Goal: Information Seeking & Learning: Find specific fact

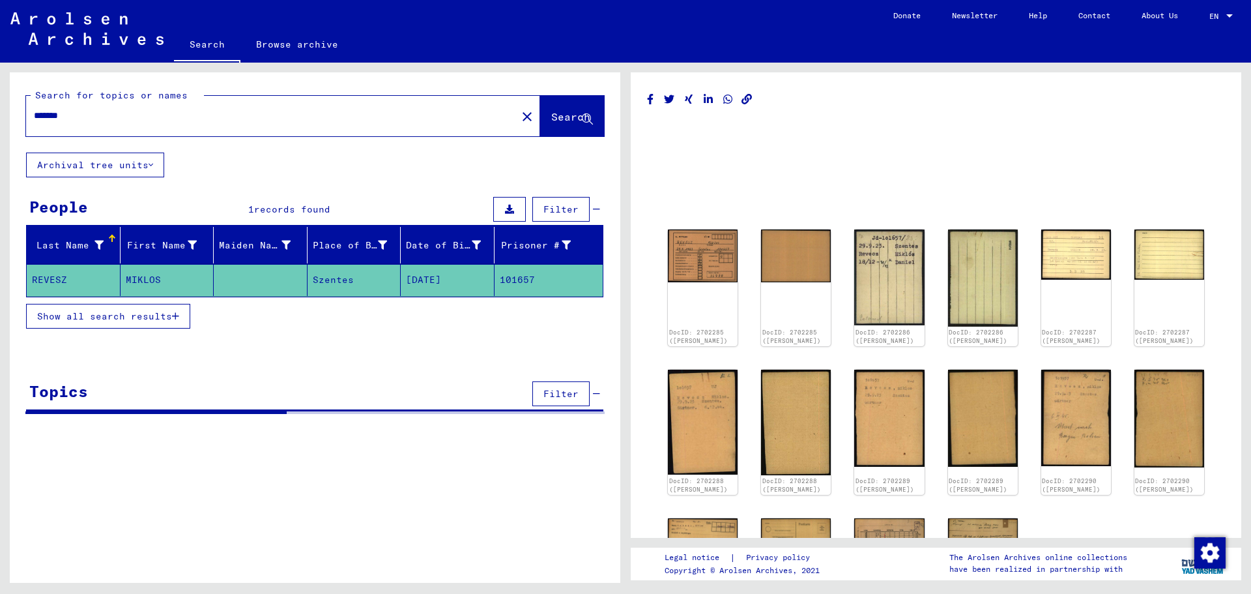
select select "*******"
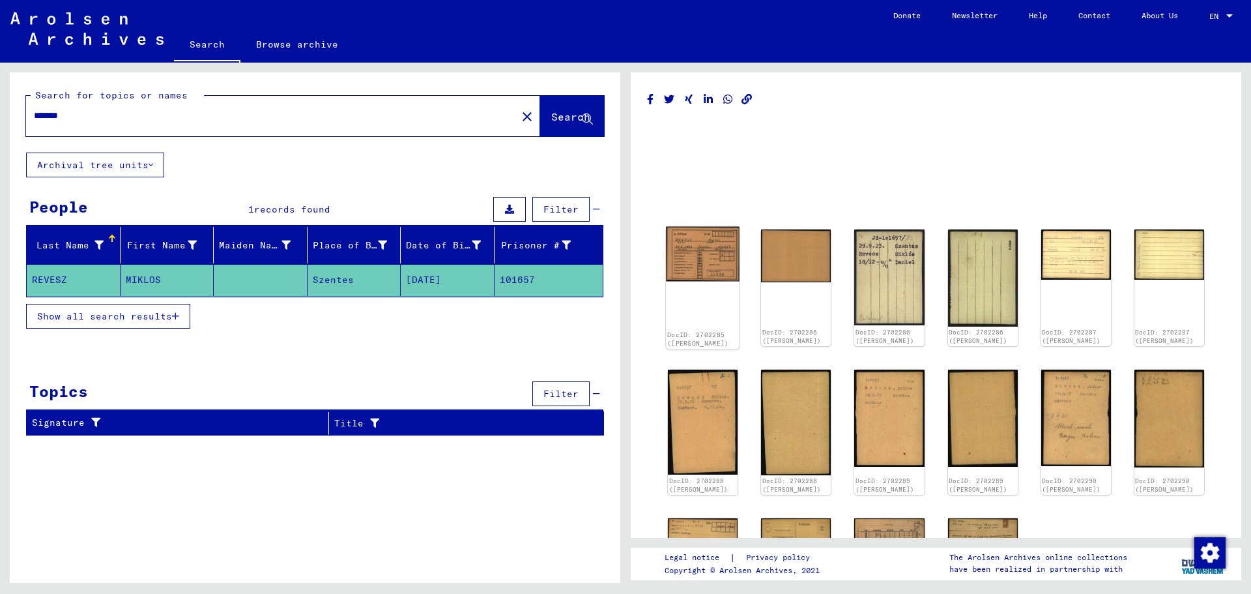
click at [696, 255] on img at bounding box center [703, 254] width 74 height 55
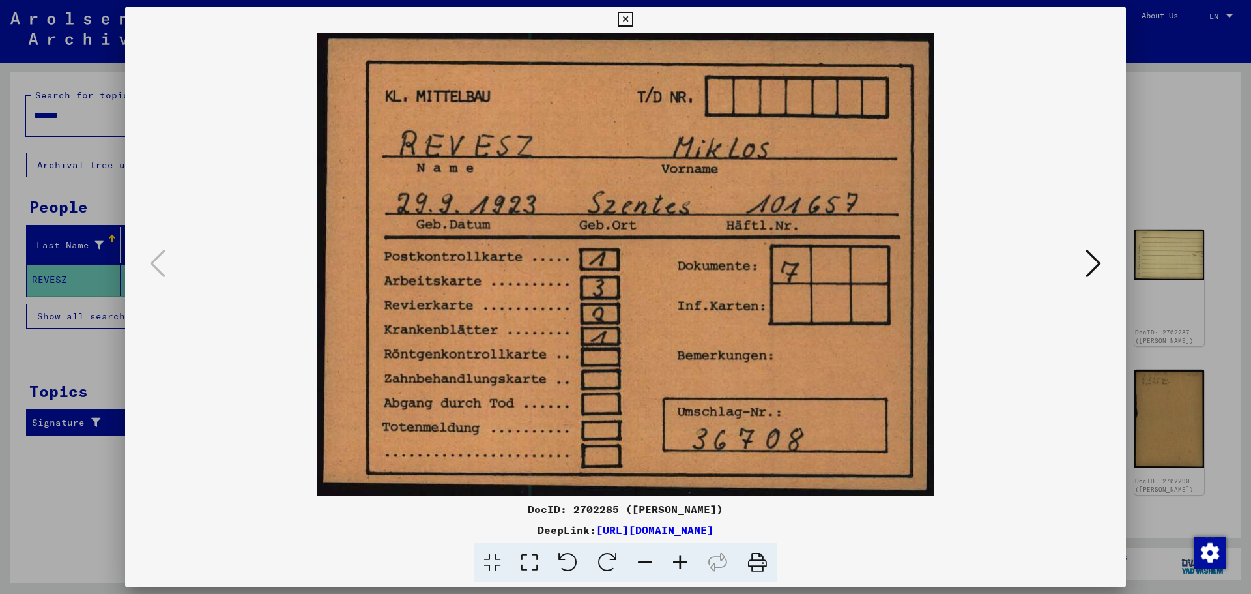
click at [1099, 262] on icon at bounding box center [1094, 263] width 16 height 31
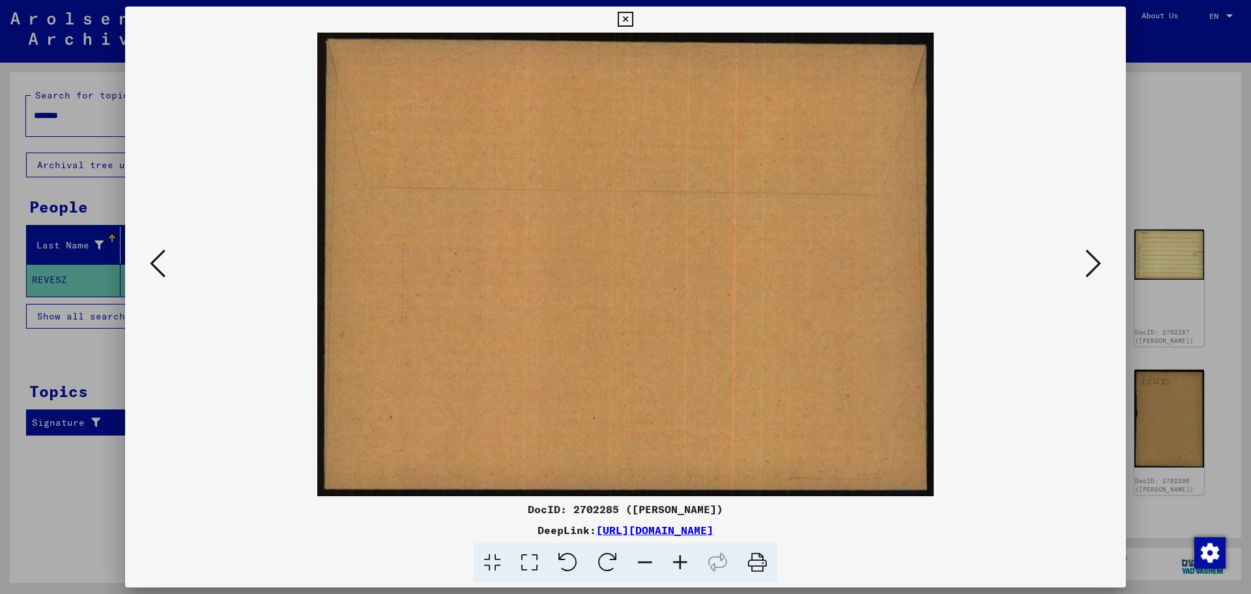
click at [1099, 262] on icon at bounding box center [1094, 263] width 16 height 31
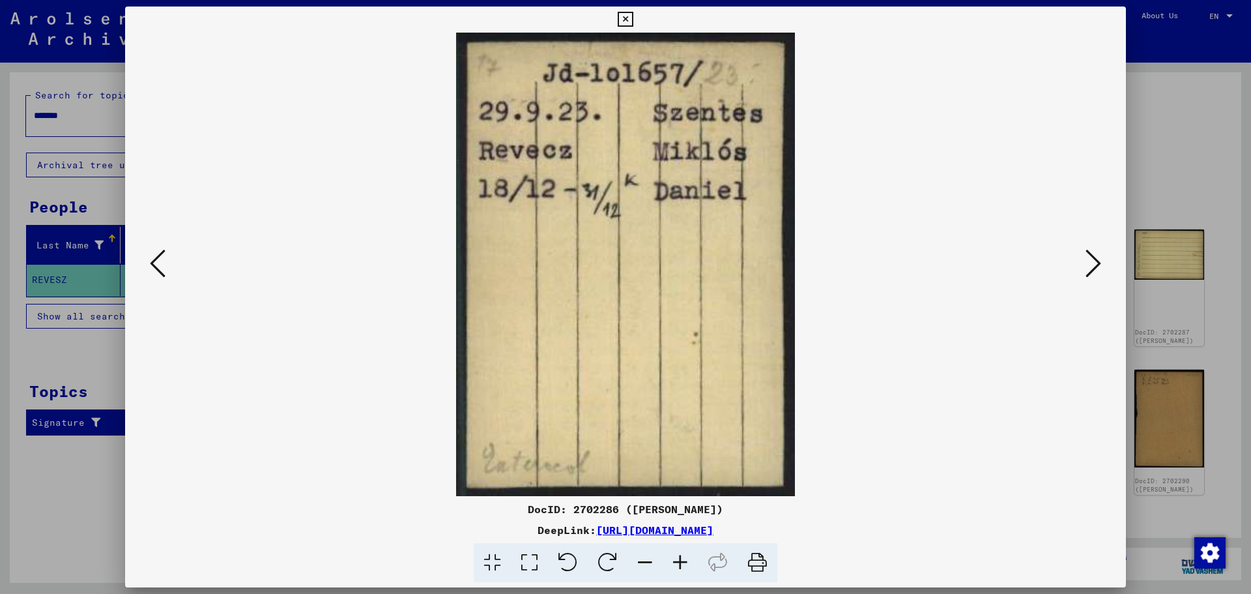
click at [1099, 262] on icon at bounding box center [1094, 263] width 16 height 31
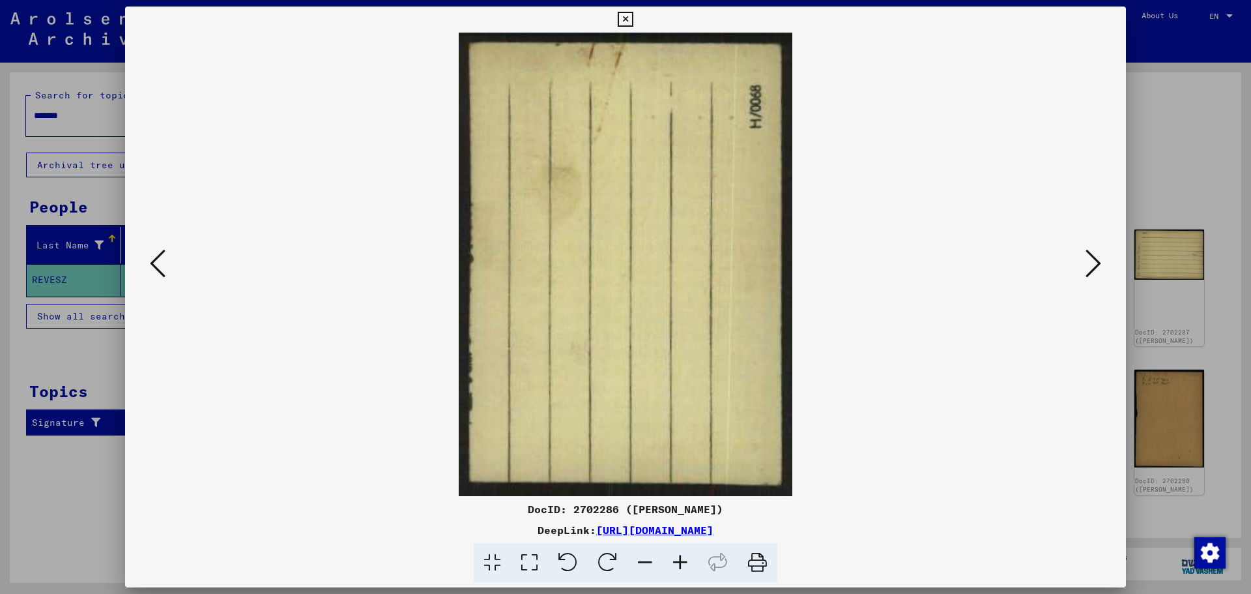
click at [1099, 262] on icon at bounding box center [1094, 263] width 16 height 31
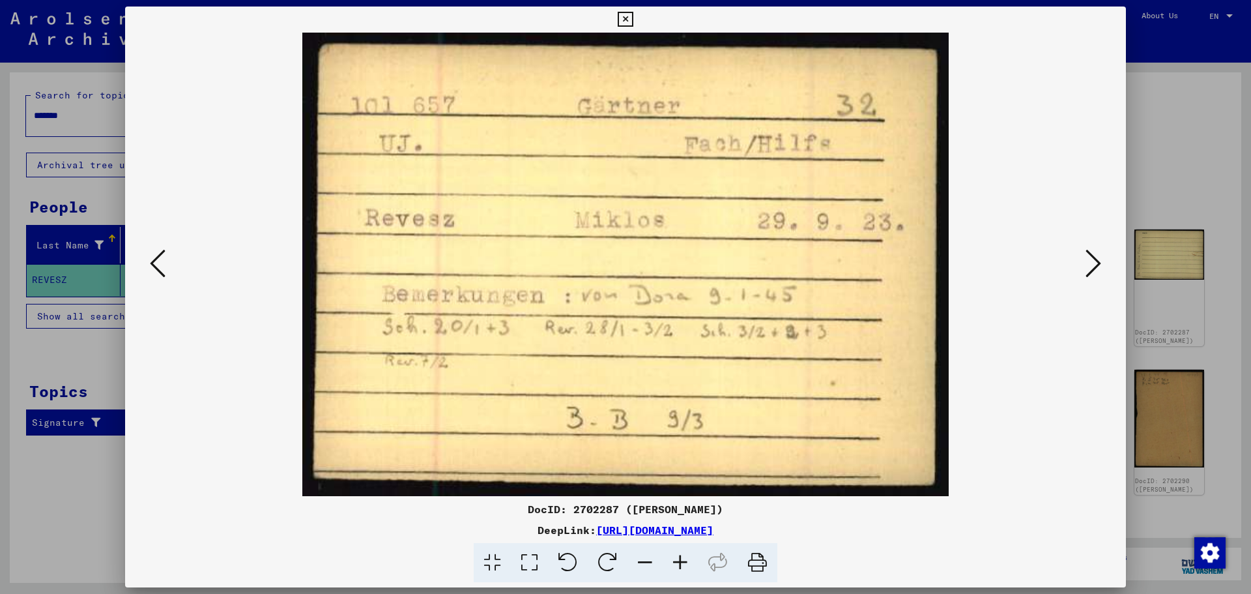
click at [1099, 262] on icon at bounding box center [1094, 263] width 16 height 31
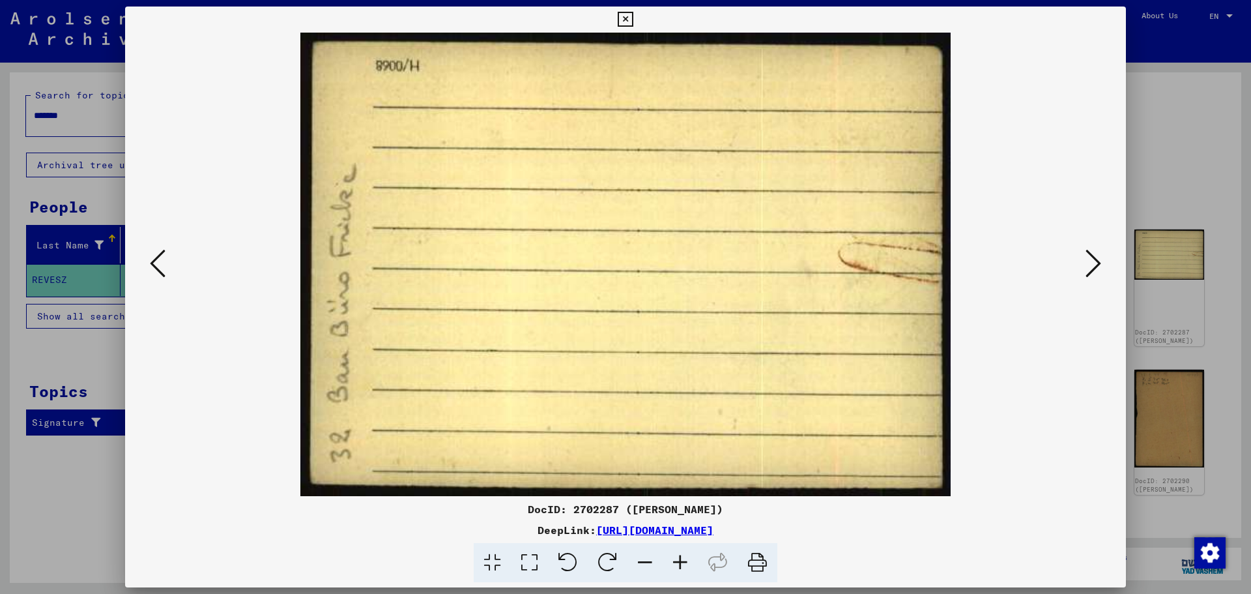
click at [1099, 262] on icon at bounding box center [1094, 263] width 16 height 31
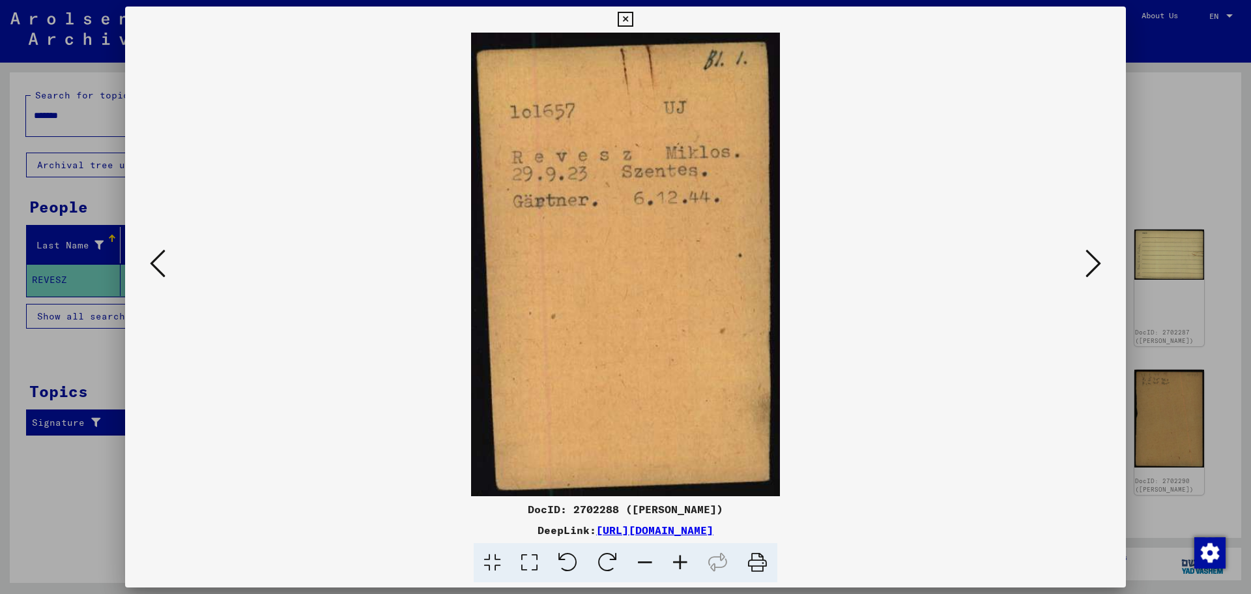
click at [1099, 262] on icon at bounding box center [1094, 263] width 16 height 31
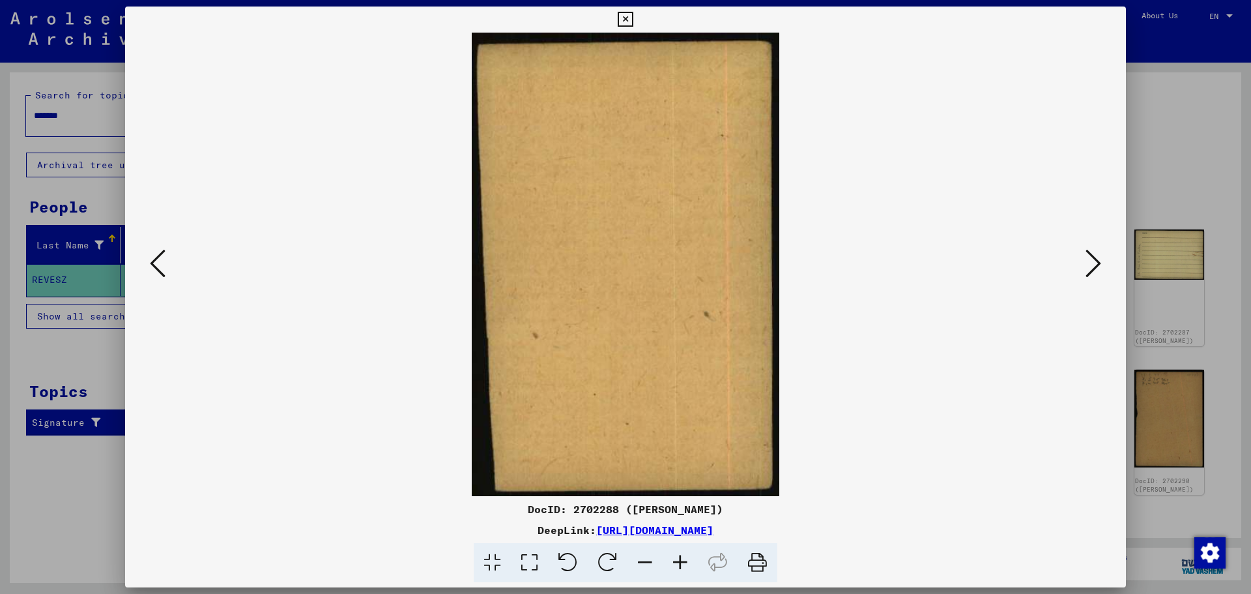
click at [1099, 262] on icon at bounding box center [1094, 263] width 16 height 31
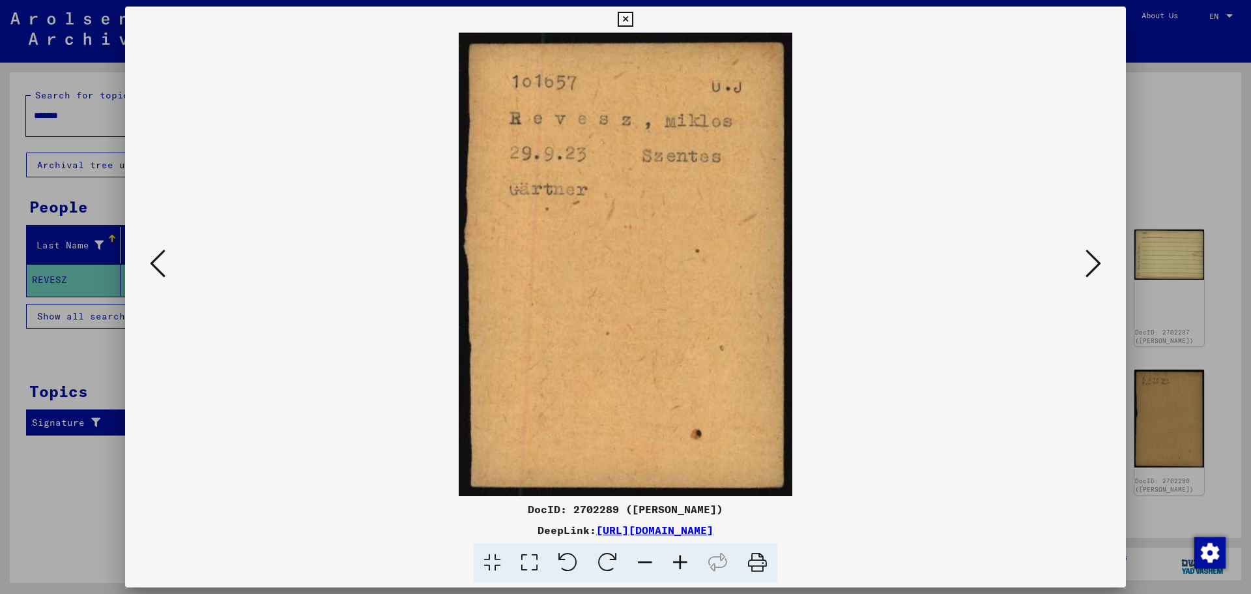
click at [1099, 262] on icon at bounding box center [1094, 263] width 16 height 31
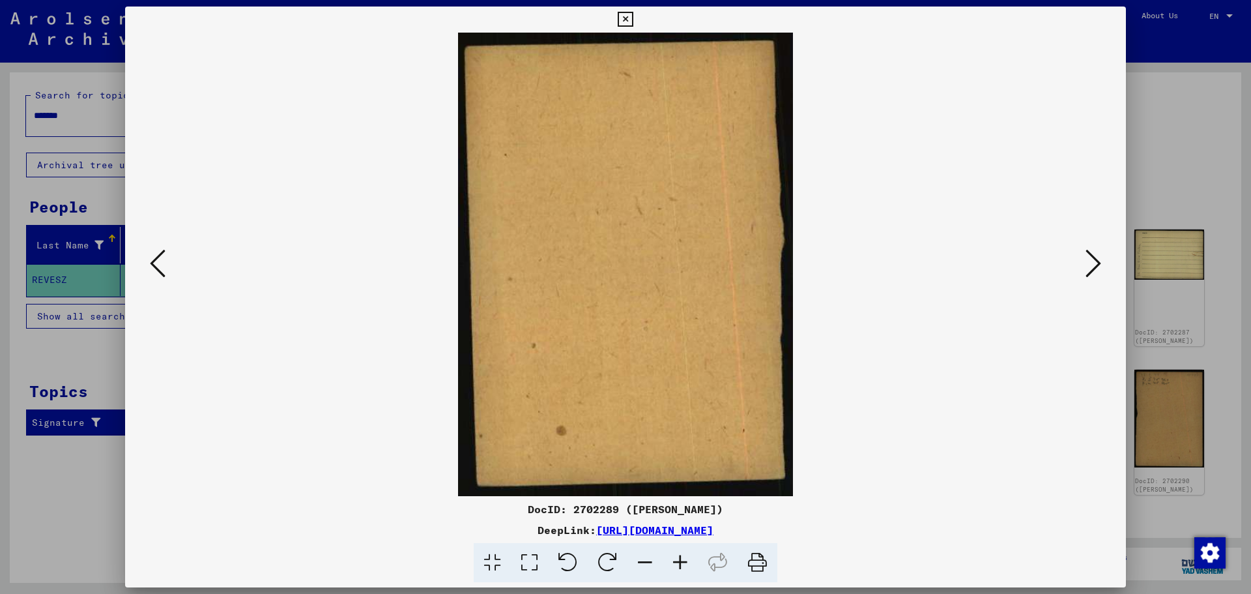
click at [1099, 262] on icon at bounding box center [1094, 263] width 16 height 31
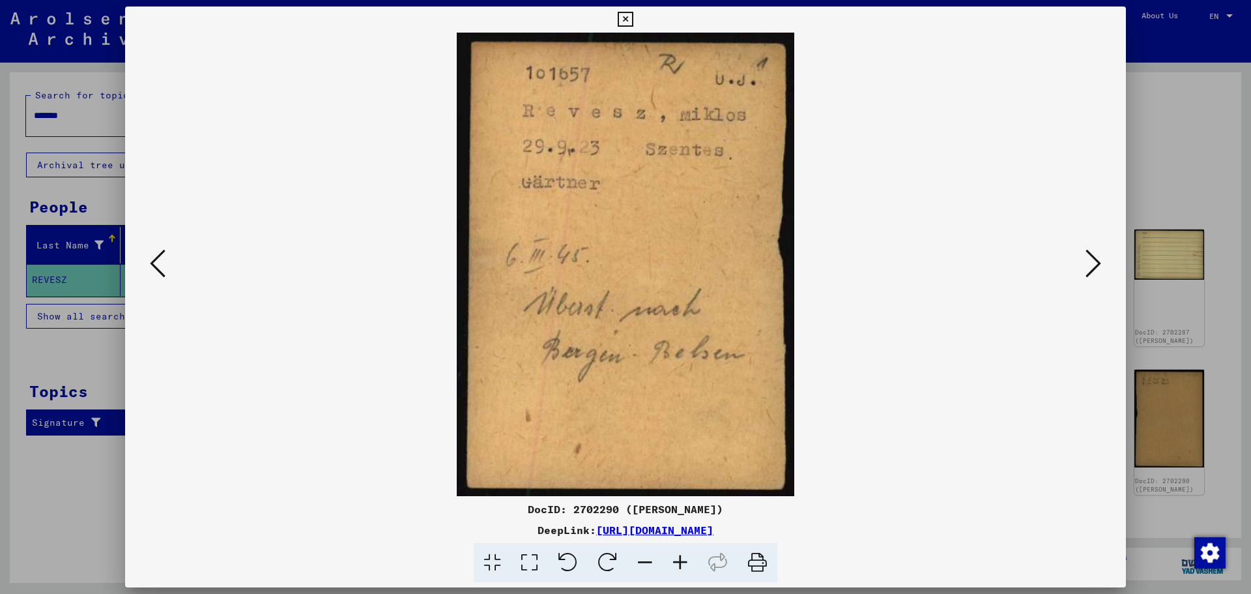
click at [1099, 261] on icon at bounding box center [1094, 263] width 16 height 31
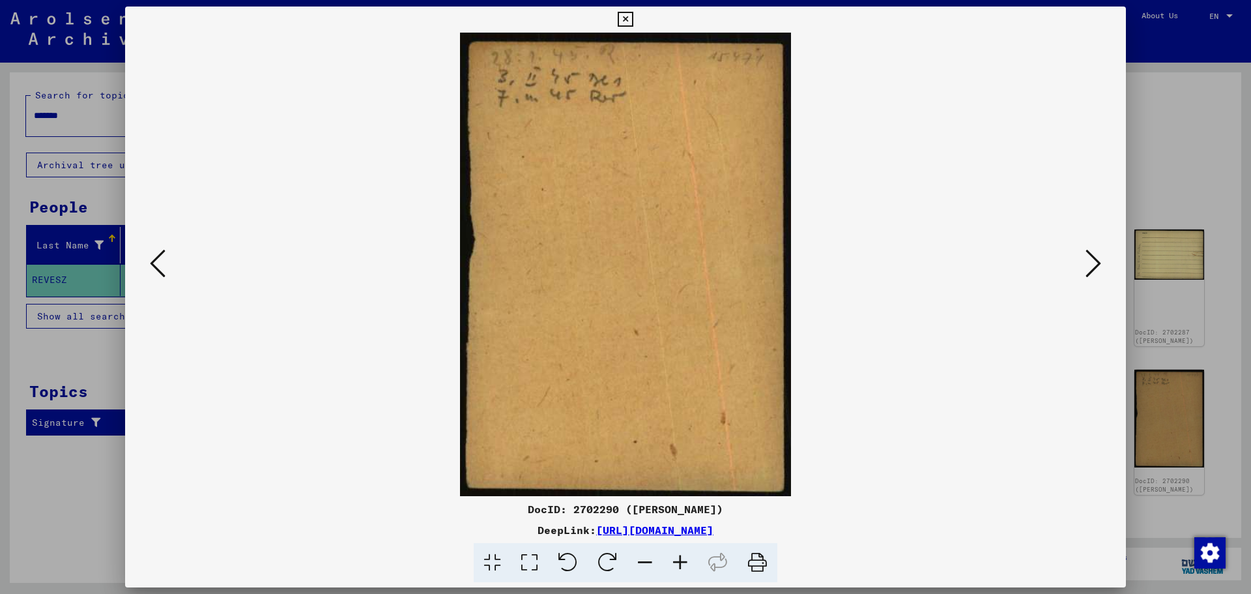
click at [1099, 261] on icon at bounding box center [1094, 263] width 16 height 31
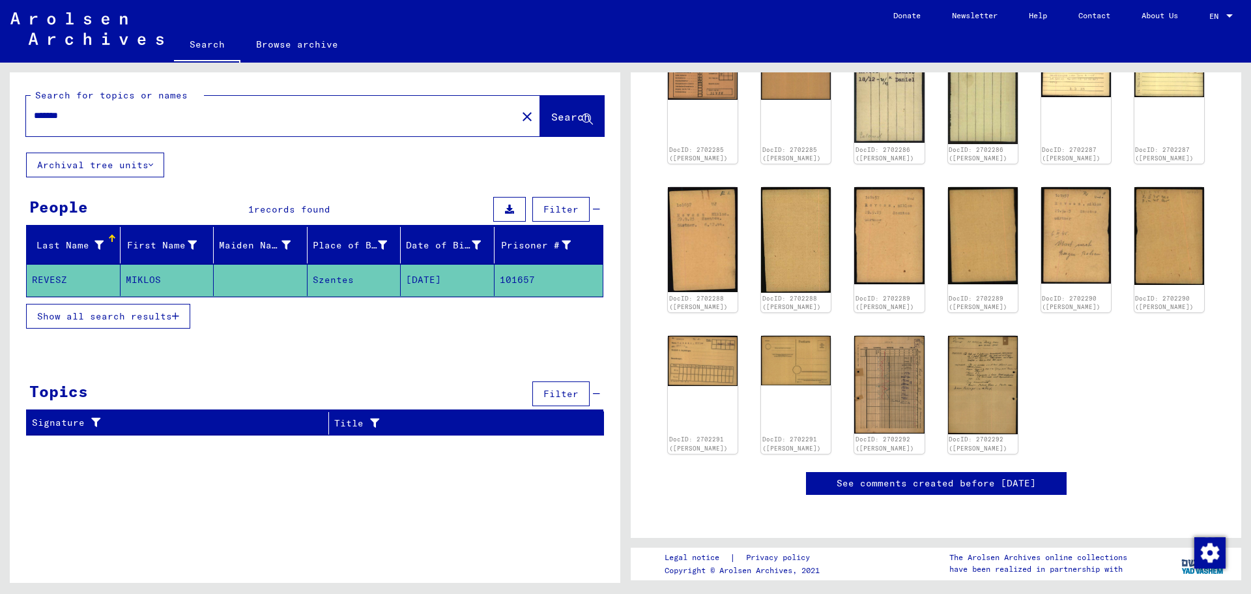
scroll to position [590, 0]
click at [281, 208] on span "records found" at bounding box center [292, 209] width 76 height 12
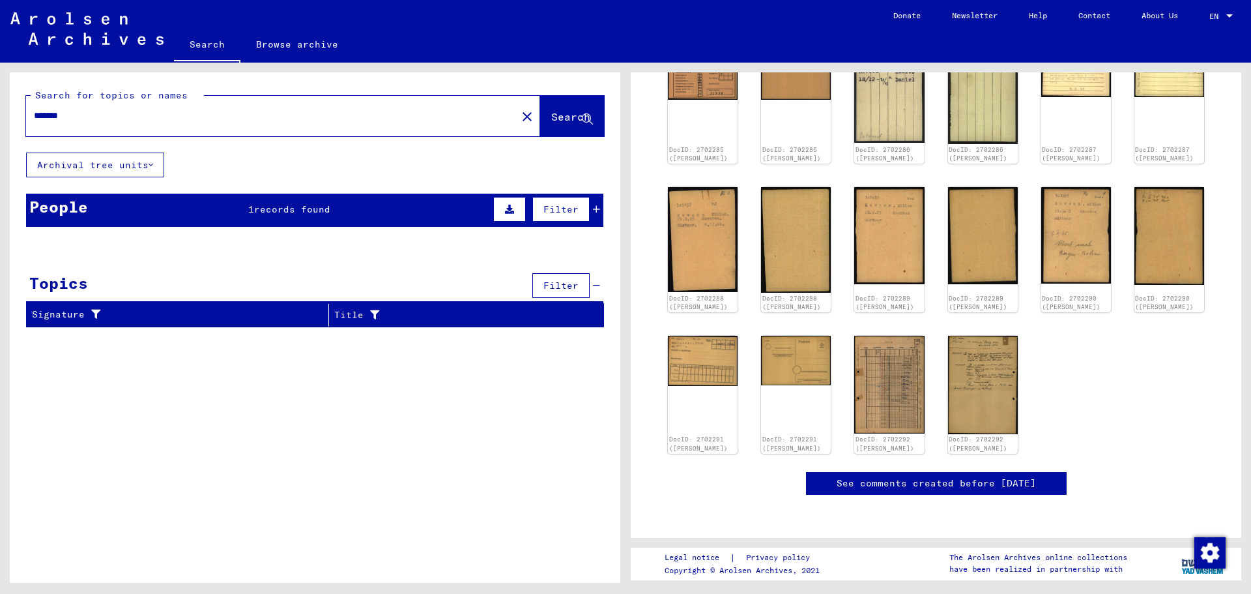
click at [280, 207] on span "records found" at bounding box center [292, 209] width 76 height 12
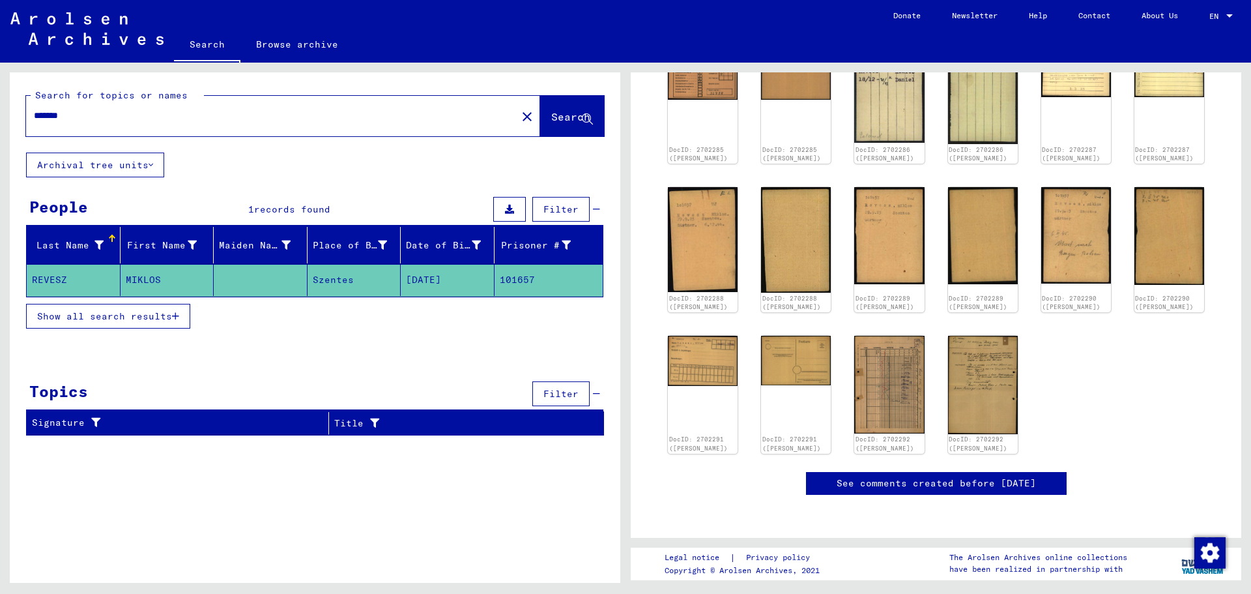
click at [55, 270] on mat-cell "REVESZ" at bounding box center [74, 280] width 94 height 32
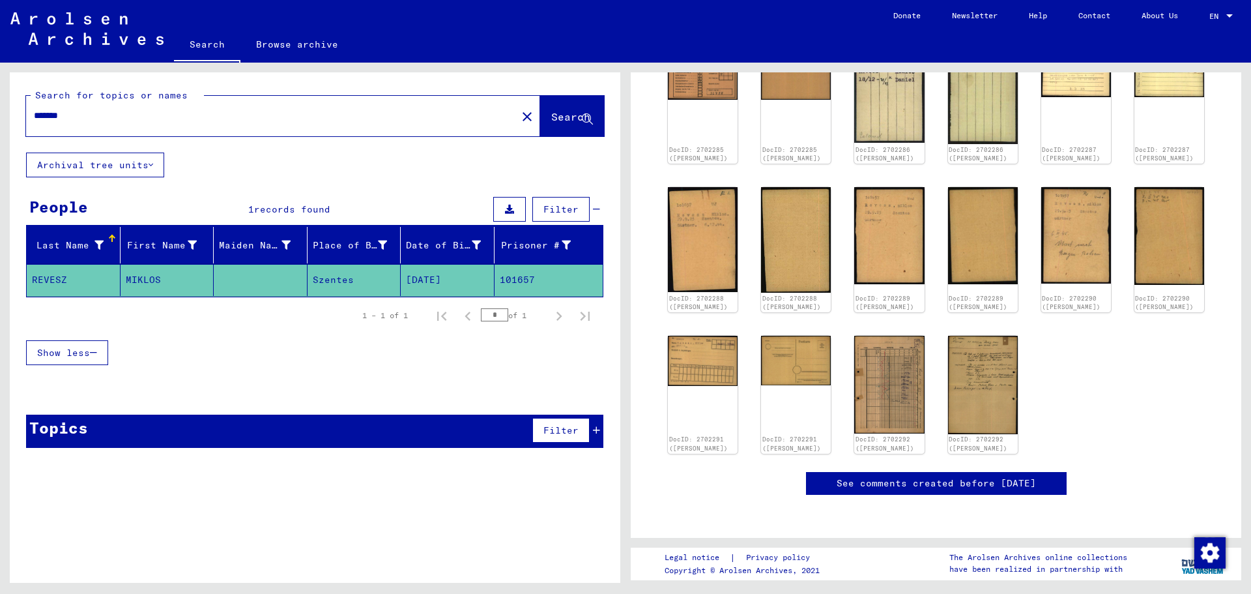
click at [55, 274] on mat-cell "REVESZ" at bounding box center [74, 280] width 94 height 32
click at [46, 277] on mat-cell "REVESZ" at bounding box center [74, 280] width 94 height 32
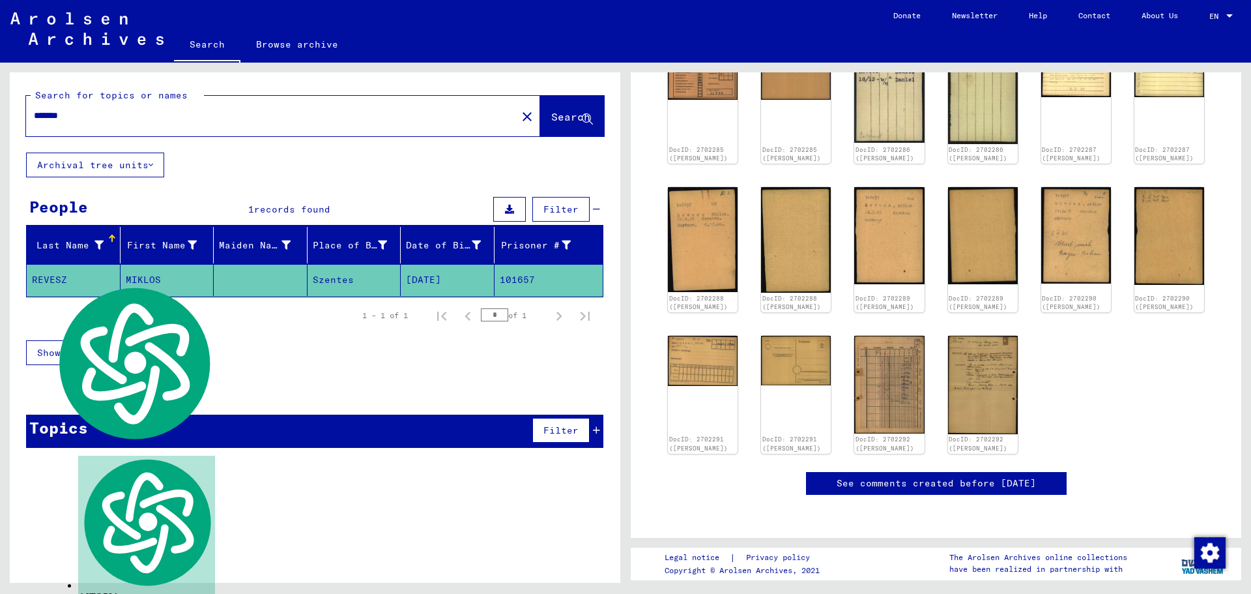
click at [139, 277] on mat-cell "MIKLOS" at bounding box center [168, 280] width 94 height 32
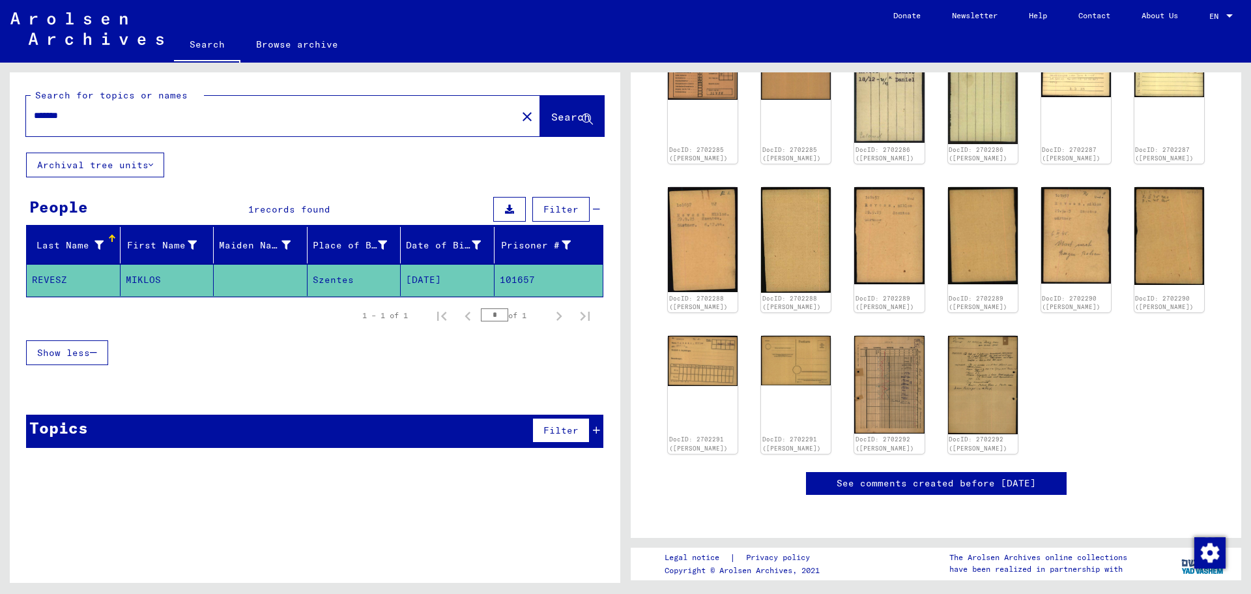
click at [139, 277] on mat-cell "MIKLOS" at bounding box center [168, 280] width 94 height 32
